Goal: Task Accomplishment & Management: Manage account settings

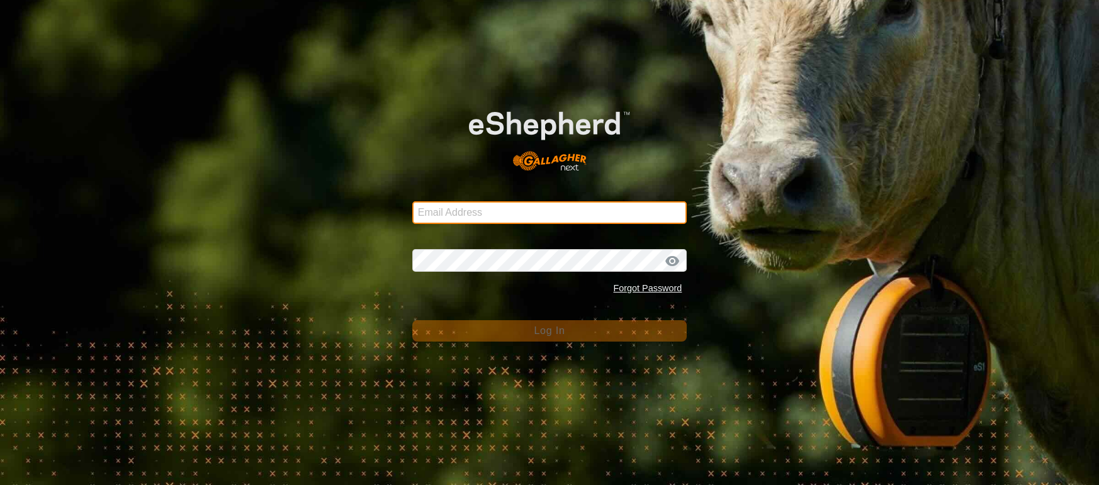
type input "[EMAIL_ADDRESS][DOMAIN_NAME]"
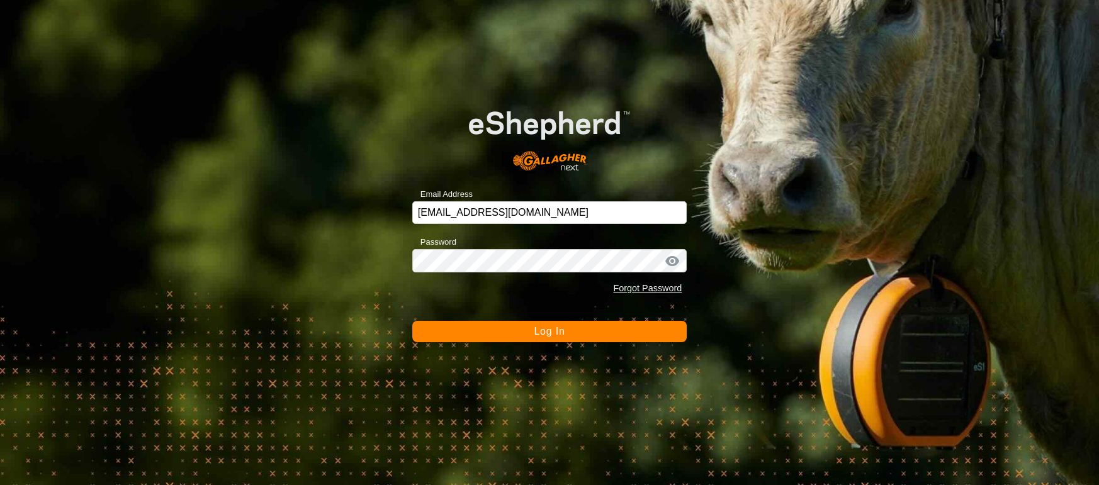
click at [524, 333] on button "Log In" at bounding box center [549, 331] width 275 height 21
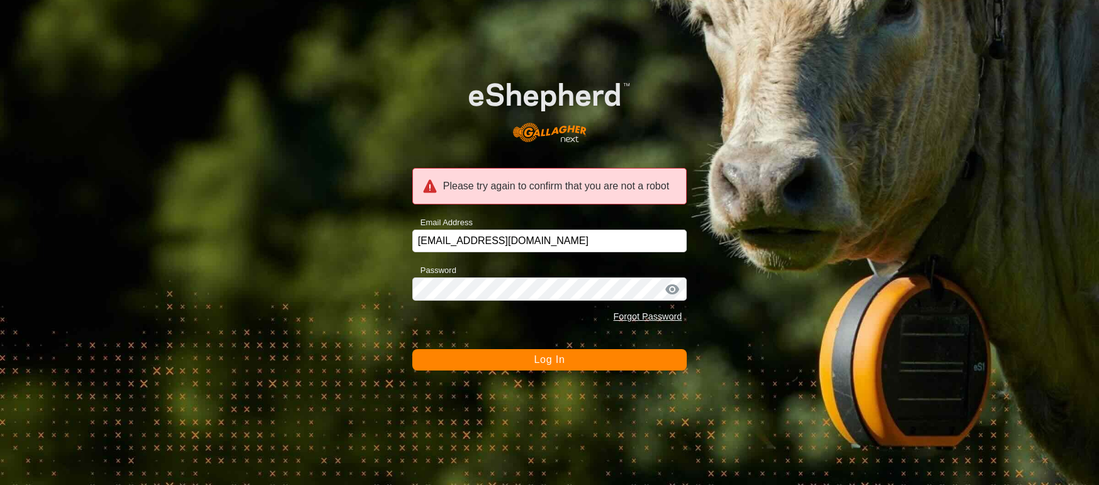
click at [505, 366] on button "Log In" at bounding box center [549, 359] width 275 height 21
